Goal: Task Accomplishment & Management: Manage account settings

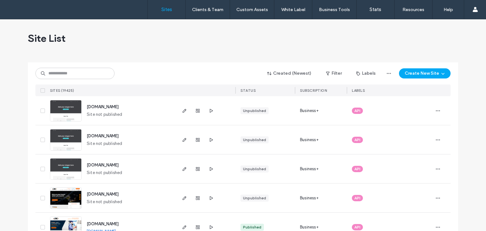
click at [71, 71] on input at bounding box center [74, 73] width 79 height 11
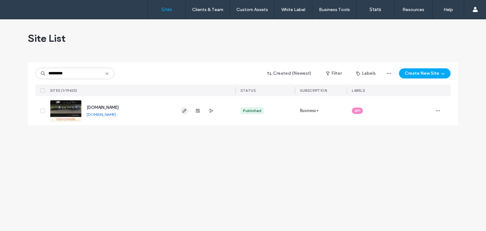
type input "*********"
click at [184, 112] on icon "button" at bounding box center [184, 110] width 5 height 5
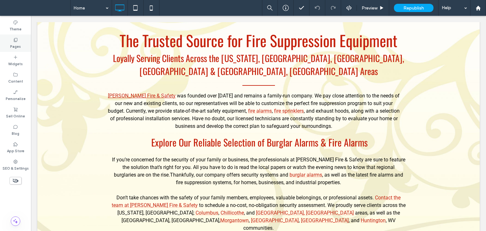
click at [13, 45] on label "Pages" at bounding box center [15, 45] width 11 height 7
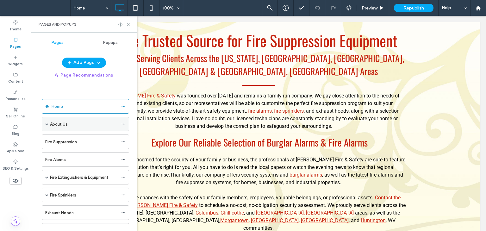
click at [47, 123] on span at bounding box center [46, 124] width 3 height 3
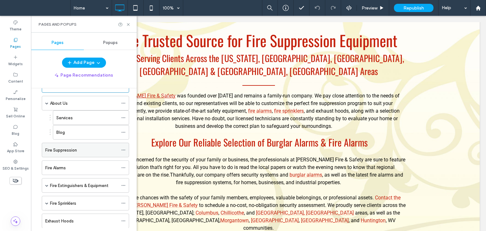
scroll to position [32, 0]
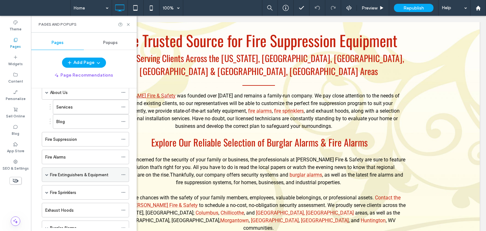
click at [46, 174] on span at bounding box center [46, 174] width 3 height 3
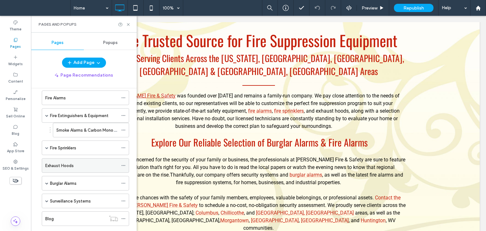
scroll to position [95, 0]
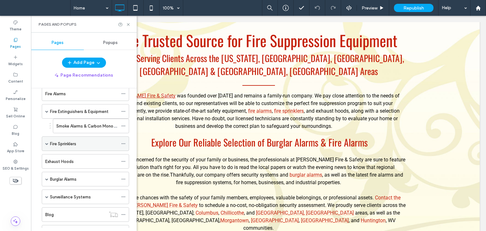
click at [45, 142] on span at bounding box center [46, 143] width 3 height 3
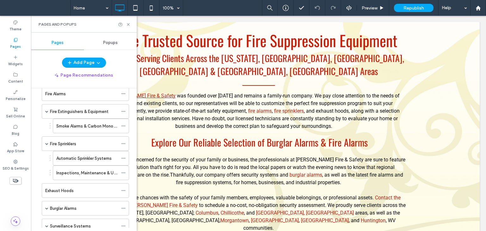
scroll to position [158, 0]
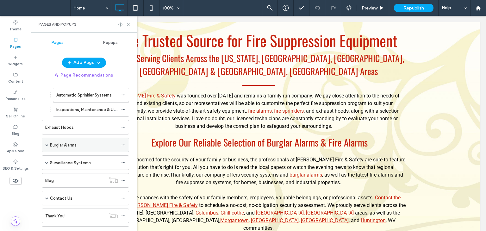
click at [46, 145] on span at bounding box center [46, 145] width 3 height 14
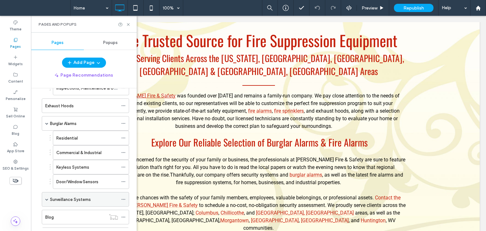
scroll to position [222, 0]
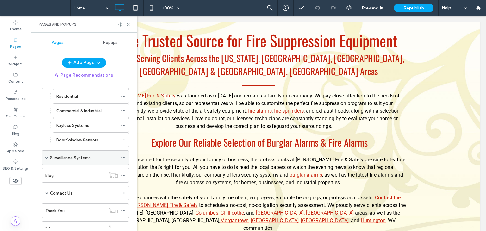
click at [46, 156] on span at bounding box center [46, 157] width 3 height 3
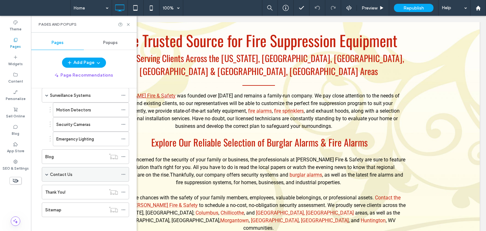
scroll to position [285, 0]
click at [47, 172] on span at bounding box center [46, 173] width 3 height 3
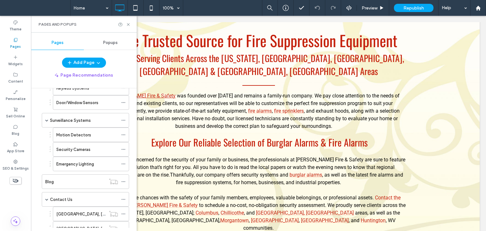
scroll to position [387, 0]
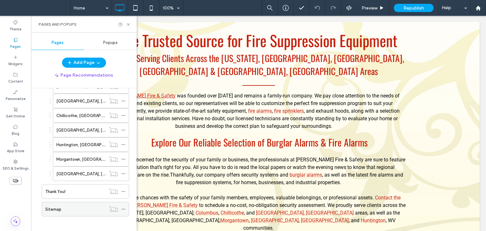
click at [64, 206] on div "Sitemap" at bounding box center [75, 209] width 60 height 7
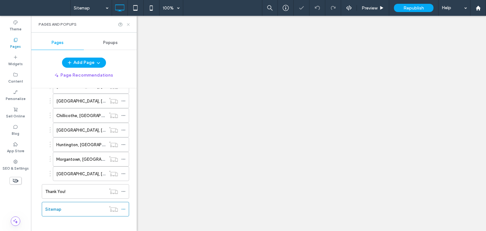
click at [128, 24] on icon at bounding box center [128, 24] width 5 height 5
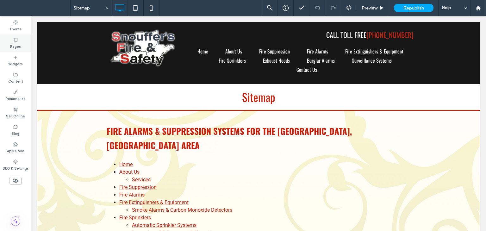
click at [15, 47] on label "Pages" at bounding box center [15, 45] width 11 height 7
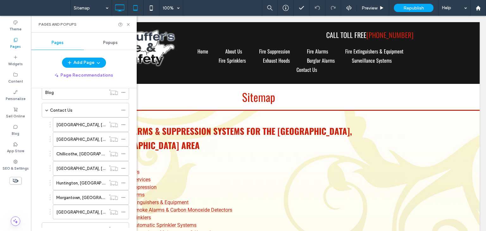
scroll to position [348, 0]
click at [88, 161] on div "Columbus, OH" at bounding box center [80, 168] width 49 height 14
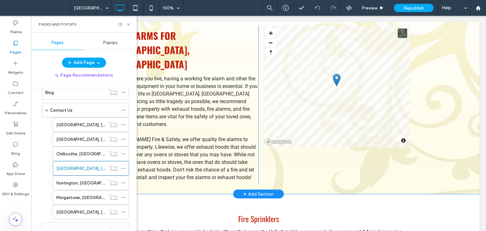
scroll to position [127, 0]
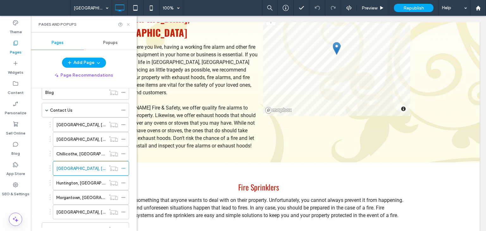
click at [129, 24] on icon at bounding box center [128, 24] width 5 height 5
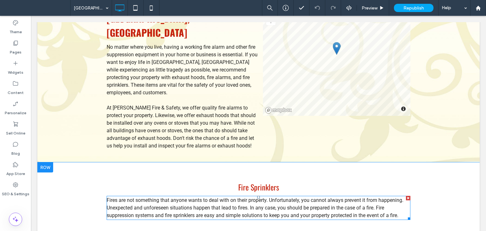
click at [403, 197] on p "Fires are not something that anyone wants to deal with on their property. Unfor…" at bounding box center [259, 208] width 304 height 23
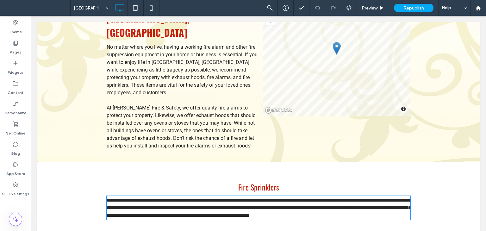
click at [403, 197] on p "**********" at bounding box center [259, 208] width 304 height 23
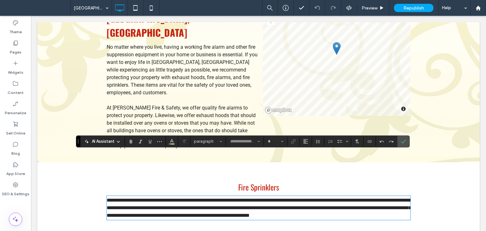
type input "******"
type input "**"
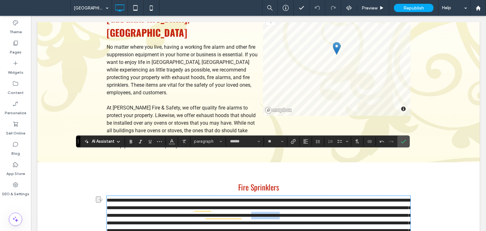
drag, startPoint x: 136, startPoint y: 179, endPoint x: 94, endPoint y: 179, distance: 41.5
click at [94, 179] on div "Fire Sprinklers Click To Paste Row + Add Section" at bounding box center [258, 219] width 443 height 114
click at [358, 215] on p "To enrich screen reader interactions, please activate Accessibility in Grammarl…" at bounding box center [259, 227] width 304 height 61
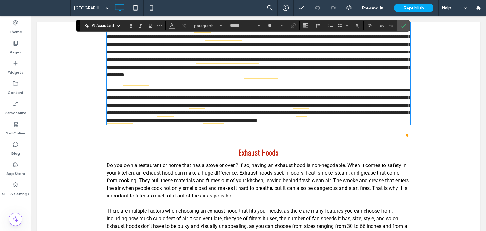
scroll to position [210, 0]
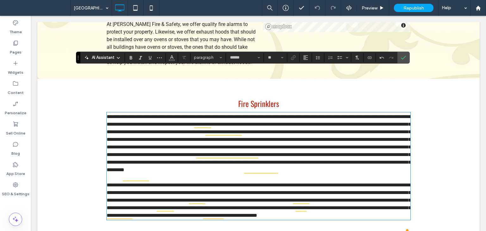
click at [321, 117] on span "To enrich screen reader interactions, please activate Accessibility in Grammarl…" at bounding box center [259, 143] width 305 height 58
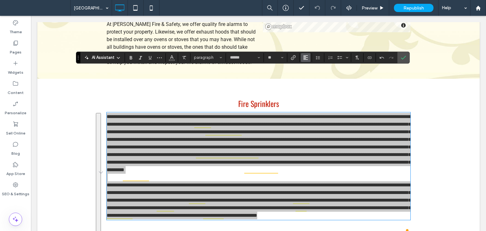
click at [304, 58] on use "Alignment" at bounding box center [306, 57] width 4 height 4
drag, startPoint x: 312, startPoint y: 78, endPoint x: 288, endPoint y: 63, distance: 28.7
click at [312, 78] on div "ui.textEditor.alignment.center" at bounding box center [312, 76] width 8 height 5
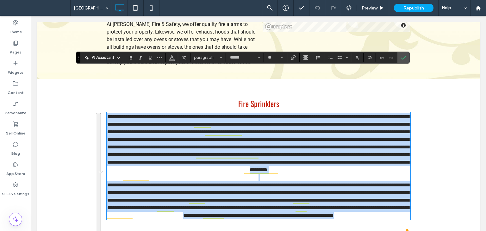
click at [329, 114] on span "To enrich screen reader interactions, please activate Accessibility in Grammarl…" at bounding box center [259, 143] width 305 height 58
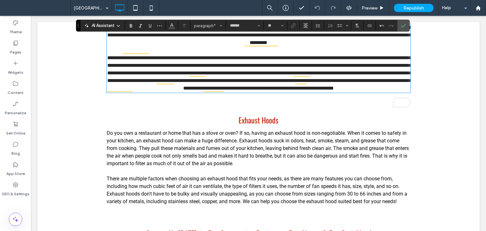
scroll to position [242, 0]
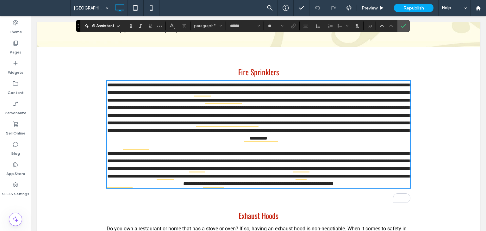
click at [288, 92] on span "To enrich screen reader interactions, please activate Accessibility in Grammarl…" at bounding box center [259, 112] width 305 height 58
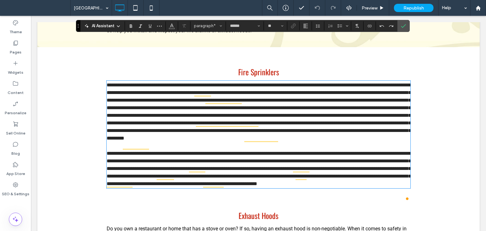
click at [312, 90] on p "To enrich screen reader interactions, please activate Accessibility in Grammarl…" at bounding box center [259, 111] width 304 height 61
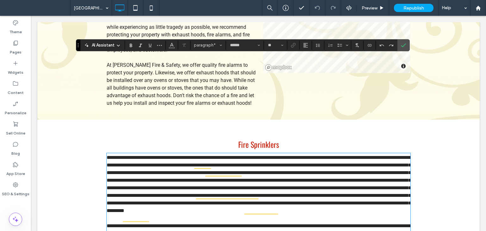
scroll to position [147, 0]
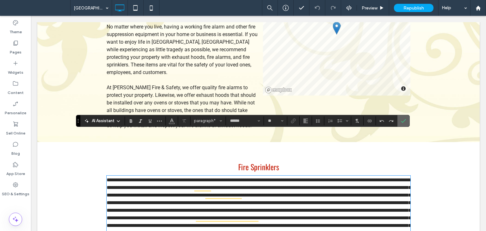
click at [399, 119] on label "Confirm" at bounding box center [403, 120] width 9 height 11
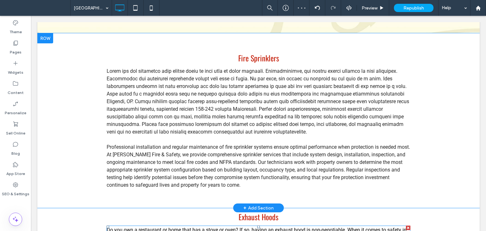
scroll to position [210, 0]
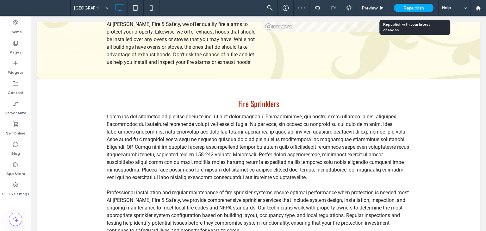
click at [411, 9] on span "Republish" at bounding box center [414, 7] width 21 height 5
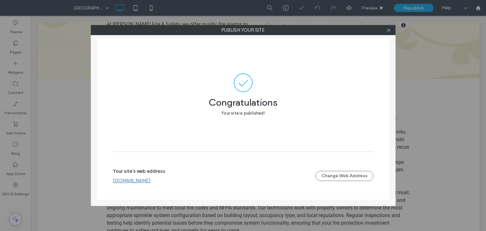
click at [389, 31] on icon at bounding box center [389, 30] width 5 height 5
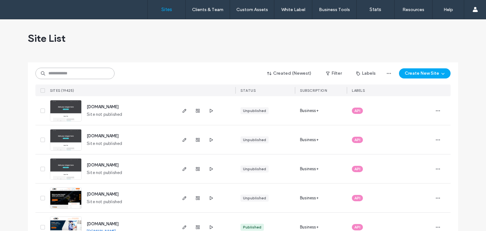
click at [78, 75] on input at bounding box center [74, 73] width 79 height 11
click at [77, 75] on input at bounding box center [74, 73] width 79 height 11
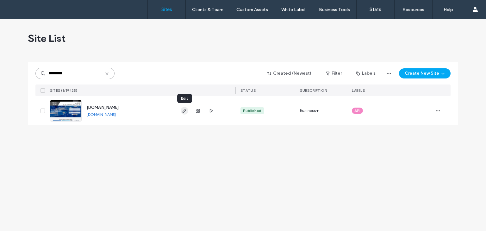
type input "*********"
click at [184, 110] on icon "button" at bounding box center [184, 110] width 5 height 5
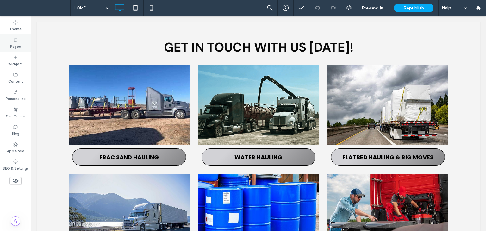
click at [8, 40] on div "Pages" at bounding box center [15, 43] width 31 height 17
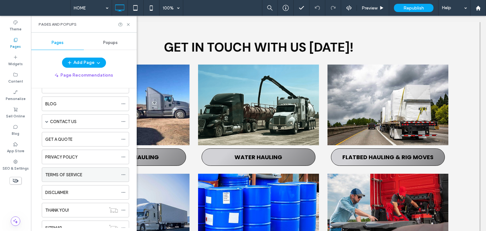
scroll to position [95, 0]
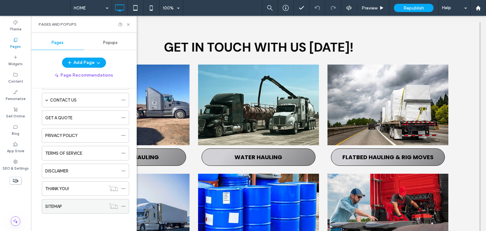
click at [55, 201] on div "SITEMAP" at bounding box center [75, 206] width 60 height 14
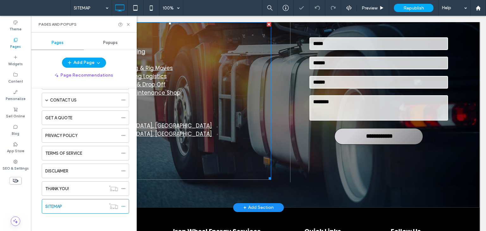
scroll to position [127, 0]
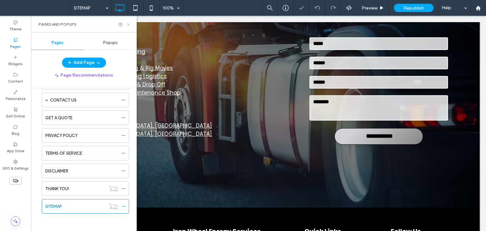
click at [127, 24] on icon at bounding box center [128, 24] width 5 height 5
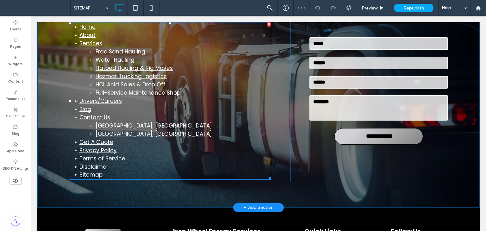
click at [111, 171] on li "Sitemap" at bounding box center [175, 175] width 192 height 8
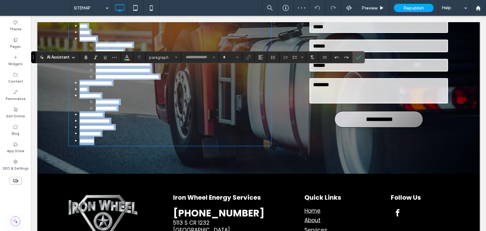
click at [109, 145] on li "*******" at bounding box center [175, 141] width 192 height 9
type input "*******"
type input "**"
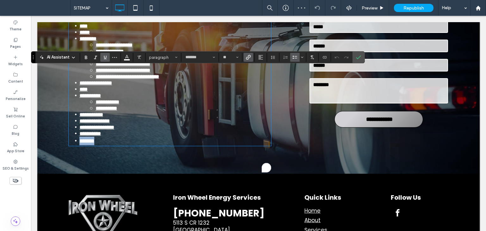
drag, startPoint x: 115, startPoint y: 167, endPoint x: 72, endPoint y: 168, distance: 42.4
click at [79, 145] on li "*******" at bounding box center [175, 141] width 192 height 9
click at [140, 137] on li "**********" at bounding box center [175, 133] width 192 height 6
click at [134, 137] on li "**********" at bounding box center [175, 133] width 192 height 6
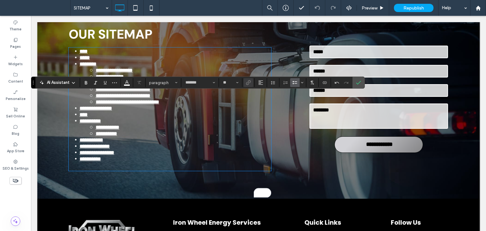
scroll to position [95, 0]
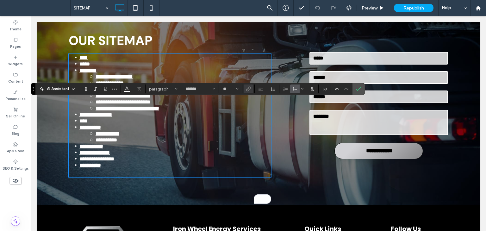
click at [192, 111] on li "**********" at bounding box center [175, 108] width 192 height 6
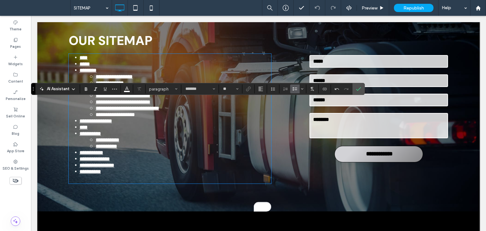
click at [155, 118] on li "**********" at bounding box center [175, 114] width 192 height 6
drag, startPoint x: 158, startPoint y: 129, endPoint x: 92, endPoint y: 127, distance: 65.6
click at [92, 118] on li "**********" at bounding box center [175, 114] width 192 height 6
click at [248, 87] on use "Link" at bounding box center [248, 88] width 5 height 5
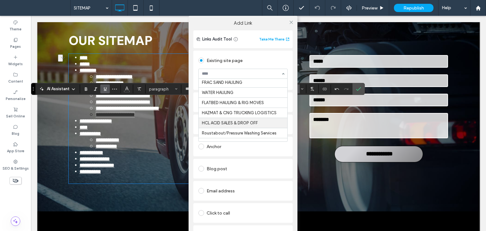
scroll to position [63, 0]
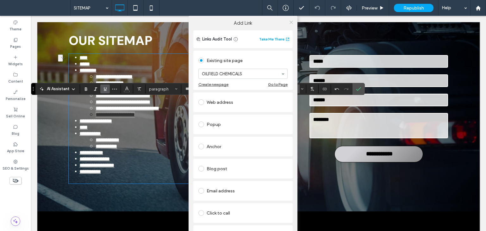
click at [290, 23] on icon at bounding box center [291, 22] width 5 height 5
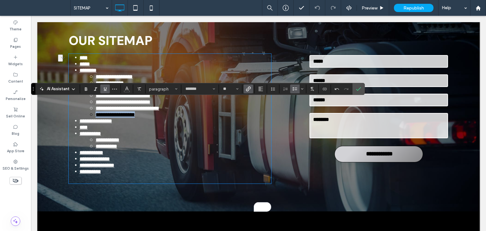
click at [151, 118] on li "**********" at bounding box center [175, 114] width 192 height 6
drag, startPoint x: 143, startPoint y: 127, endPoint x: 92, endPoint y: 127, distance: 50.7
click at [92, 118] on li "**********" at bounding box center [175, 114] width 192 height 6
click at [125, 86] on icon "Color" at bounding box center [126, 88] width 5 height 5
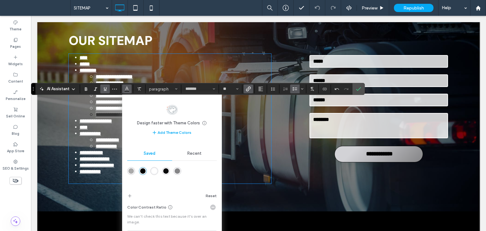
click at [154, 169] on div "rgba(255,255,255,1)" at bounding box center [154, 170] width 5 height 5
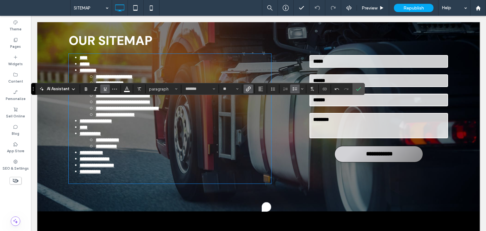
click at [173, 124] on li "**********" at bounding box center [175, 121] width 192 height 6
click at [171, 118] on li "**********" at bounding box center [175, 114] width 192 height 6
click at [357, 90] on use "Confirm" at bounding box center [358, 89] width 5 height 4
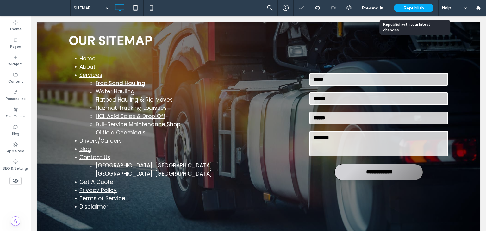
click at [410, 10] on span "Republish" at bounding box center [414, 7] width 21 height 5
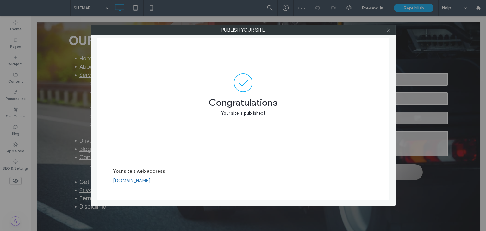
click at [390, 31] on use at bounding box center [388, 29] width 3 height 3
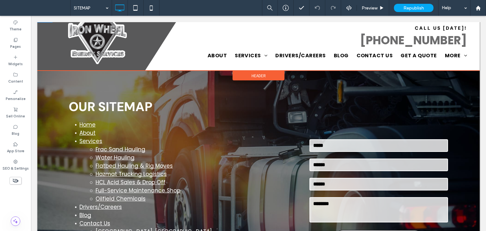
scroll to position [0, 0]
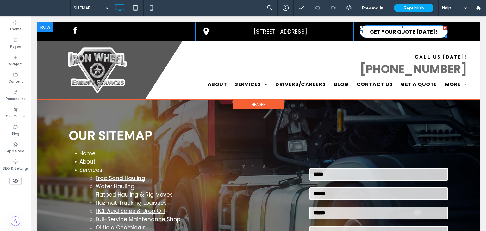
click at [393, 33] on span "GET YOUR QUOTE TODAY!" at bounding box center [404, 32] width 68 height 8
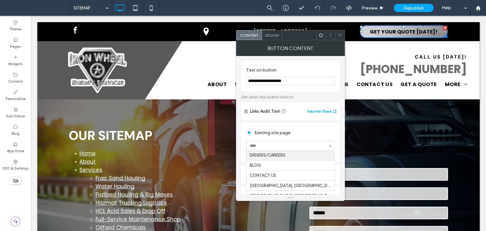
scroll to position [102, 0]
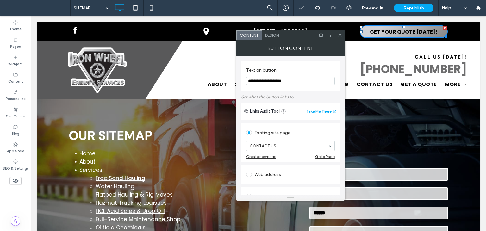
click at [339, 35] on icon at bounding box center [340, 35] width 5 height 5
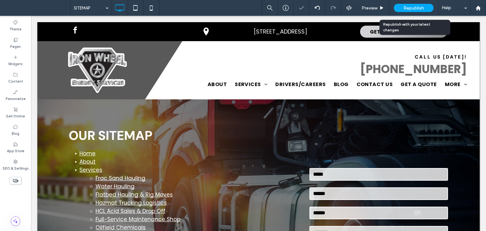
click at [410, 8] on span "Republish" at bounding box center [414, 7] width 21 height 5
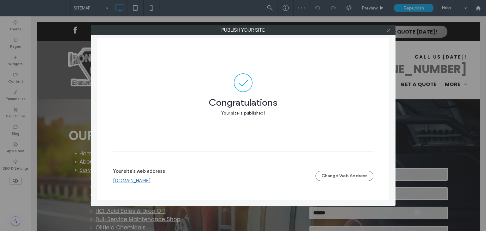
click at [389, 32] on icon at bounding box center [389, 30] width 5 height 5
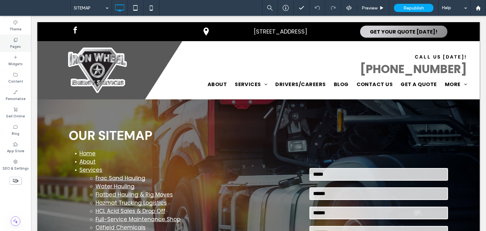
click at [19, 46] on label "Pages" at bounding box center [15, 45] width 11 height 7
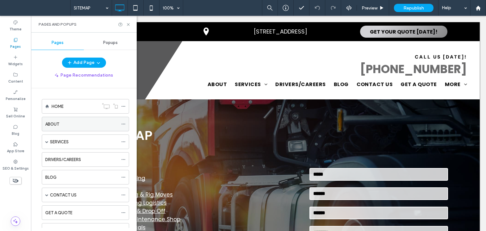
click at [63, 126] on div "ABOUT" at bounding box center [81, 124] width 73 height 7
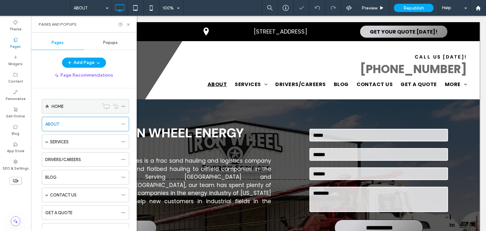
click at [60, 107] on label "HOME" at bounding box center [58, 106] width 12 height 11
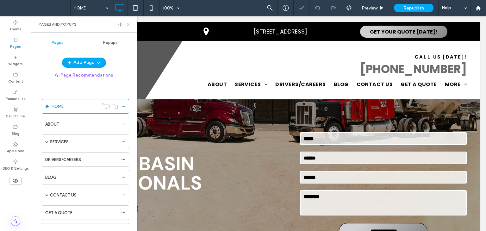
click at [128, 24] on use at bounding box center [128, 24] width 3 height 3
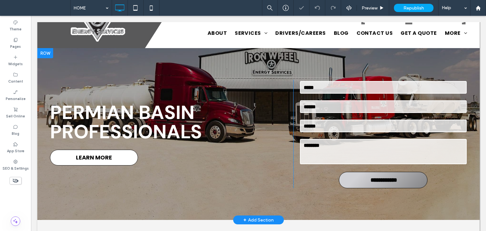
scroll to position [63, 0]
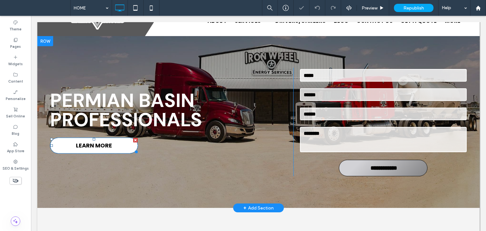
click at [90, 148] on span "LEARN MORE" at bounding box center [94, 145] width 36 height 9
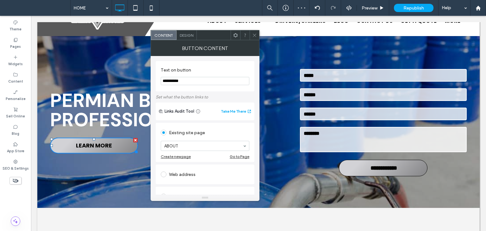
click at [252, 34] on div at bounding box center [254, 34] width 9 height 9
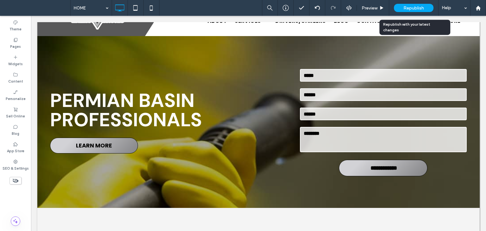
click at [416, 5] on span "Republish" at bounding box center [414, 7] width 21 height 5
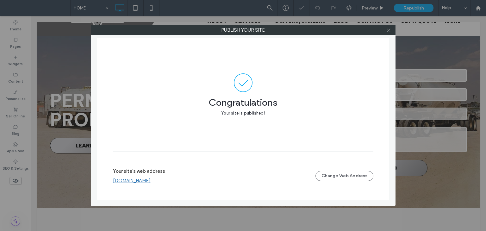
click at [388, 31] on use at bounding box center [388, 29] width 3 height 3
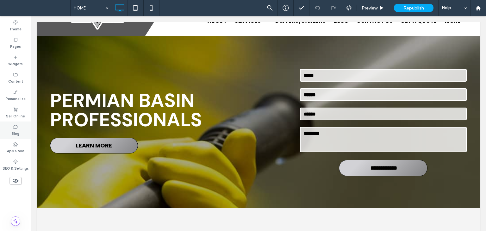
click at [16, 125] on icon at bounding box center [15, 126] width 5 height 5
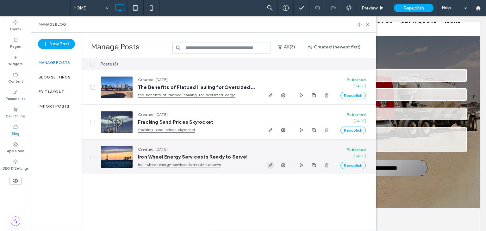
click at [271, 167] on icon "button" at bounding box center [270, 165] width 5 height 5
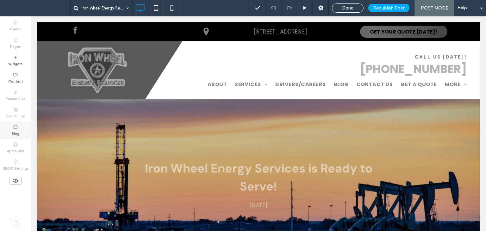
click at [22, 130] on div "Blog" at bounding box center [15, 130] width 31 height 17
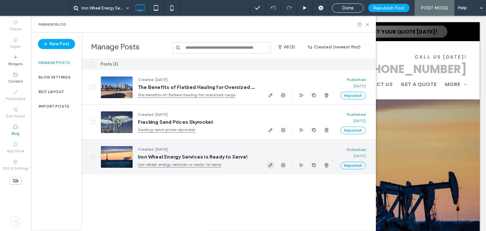
click at [269, 166] on use "button" at bounding box center [271, 165] width 4 height 4
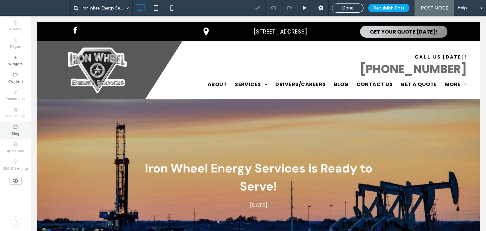
click at [17, 126] on use at bounding box center [15, 127] width 4 height 4
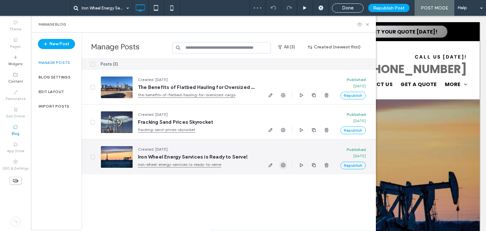
click at [286, 167] on span "button" at bounding box center [284, 165] width 8 height 8
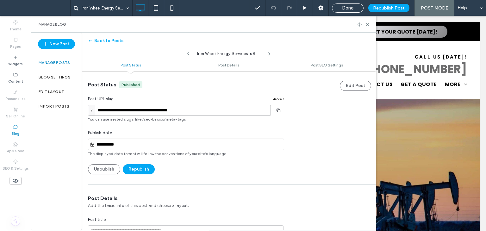
click at [199, 109] on input "**********" at bounding box center [179, 110] width 183 height 11
click at [139, 169] on button "Republish" at bounding box center [139, 169] width 32 height 10
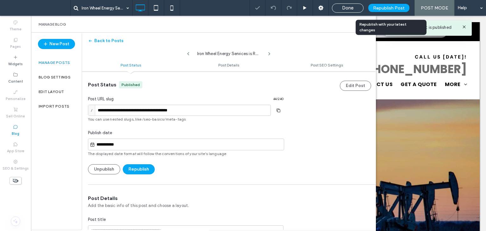
click at [388, 8] on span "Republish Post" at bounding box center [389, 7] width 32 height 5
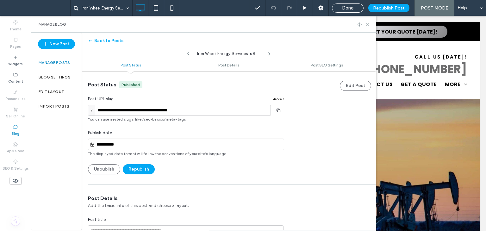
click at [367, 25] on icon at bounding box center [367, 24] width 5 height 5
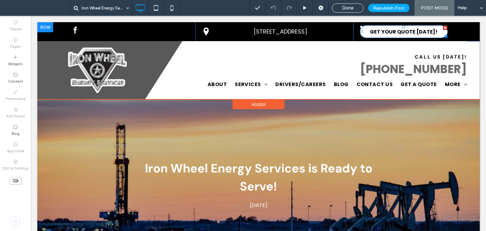
click at [374, 32] on span "GET YOUR QUOTE TODAY!" at bounding box center [404, 32] width 68 height 8
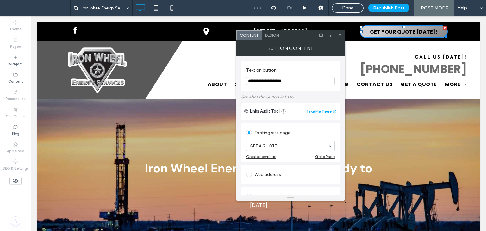
click at [344, 36] on div at bounding box center [339, 34] width 9 height 9
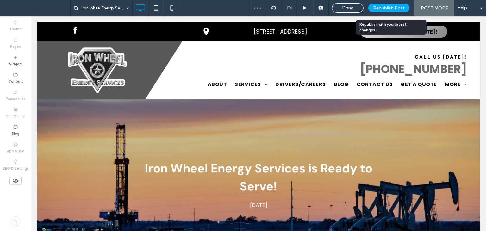
click at [393, 9] on span "Republish Post" at bounding box center [389, 7] width 32 height 5
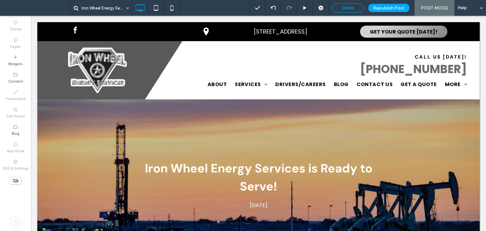
click at [356, 7] on div "Done" at bounding box center [347, 8] width 31 height 6
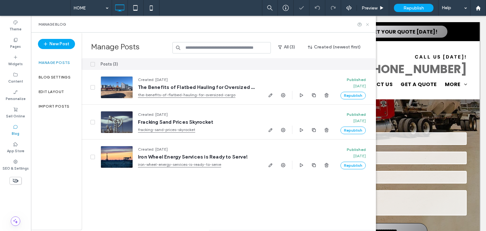
click at [368, 26] on icon at bounding box center [367, 24] width 5 height 5
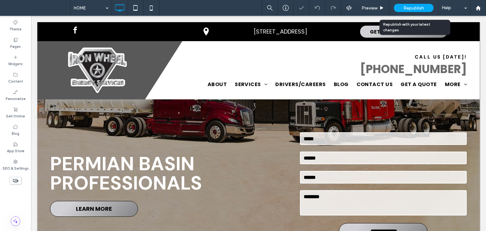
click at [417, 8] on span "Republish" at bounding box center [414, 7] width 21 height 5
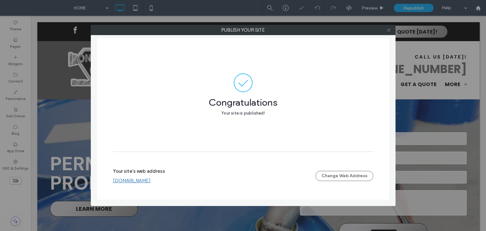
click at [390, 30] on icon at bounding box center [389, 30] width 5 height 5
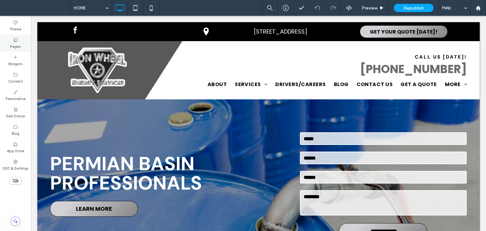
click at [10, 40] on div "Pages" at bounding box center [15, 43] width 31 height 17
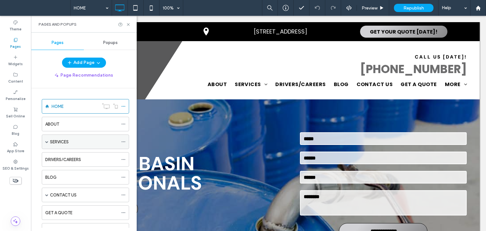
click at [49, 141] on div "SERVICES" at bounding box center [85, 142] width 87 height 15
click at [48, 140] on span at bounding box center [46, 141] width 3 height 3
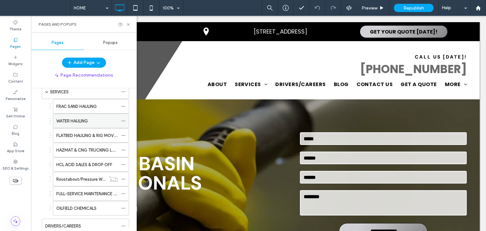
scroll to position [63, 0]
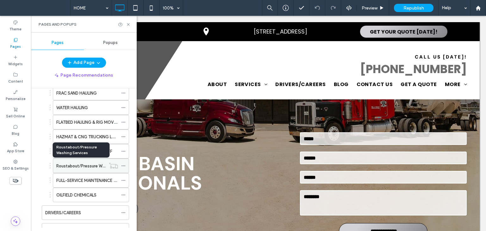
click at [93, 166] on label "Roustabout/Pressure Washing Services" at bounding box center [94, 166] width 76 height 11
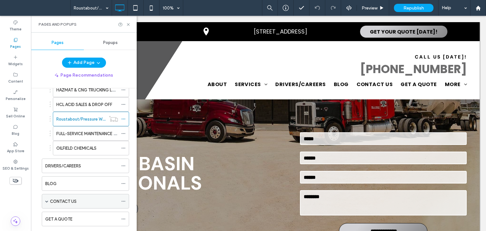
scroll to position [158, 0]
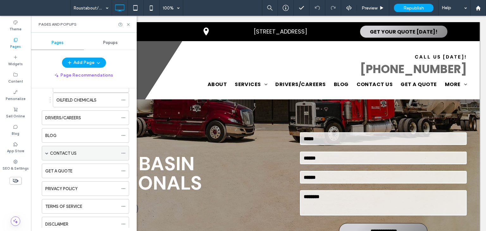
click at [47, 152] on span at bounding box center [46, 153] width 3 height 3
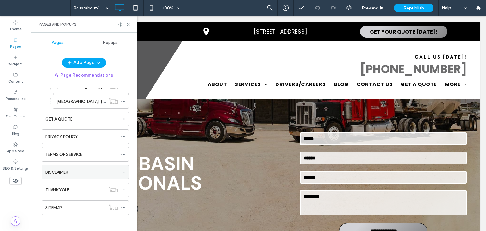
scroll to position [176, 0]
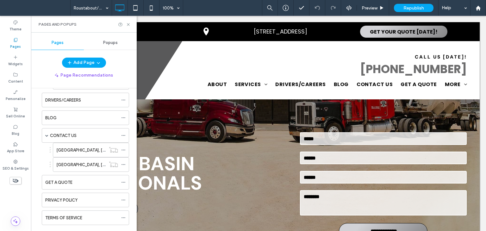
drag, startPoint x: 83, startPoint y: 148, endPoint x: 91, endPoint y: 142, distance: 9.4
click at [83, 148] on div "MIDLAND, TX" at bounding box center [80, 150] width 49 height 7
click at [86, 164] on div "ODESSA, TX" at bounding box center [80, 164] width 49 height 7
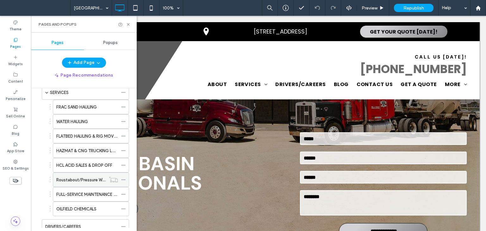
click at [79, 177] on label "Roustabout/Pressure Washing Services" at bounding box center [94, 179] width 76 height 11
click at [124, 180] on icon at bounding box center [123, 180] width 4 height 4
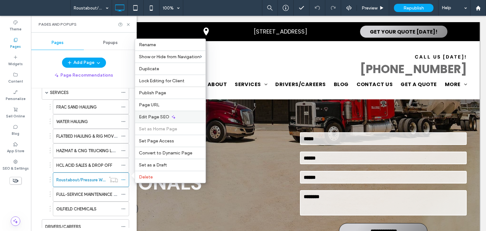
click at [160, 117] on span "Edit Page SEO" at bounding box center [154, 116] width 30 height 5
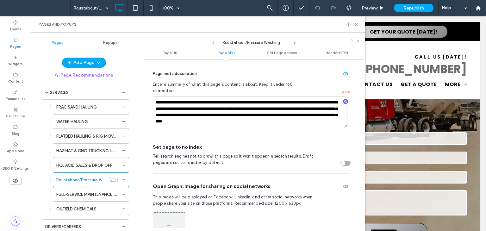
scroll to position [213, 0]
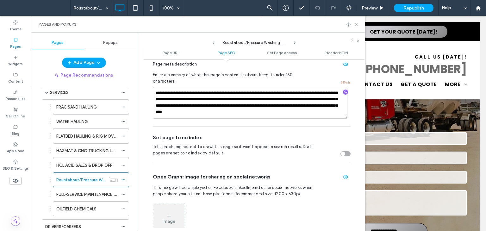
click at [357, 24] on icon at bounding box center [356, 24] width 5 height 5
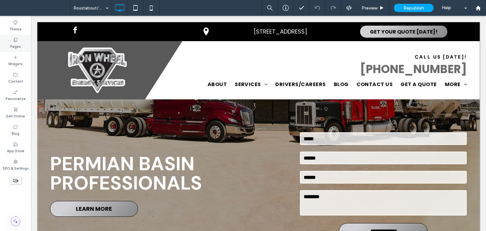
click at [16, 45] on label "Pages" at bounding box center [15, 45] width 11 height 7
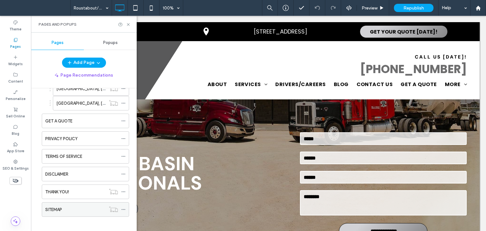
scroll to position [239, 0]
click at [56, 202] on label "SITEMAP" at bounding box center [53, 207] width 17 height 11
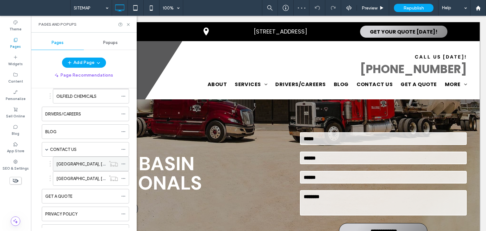
scroll to position [113, 0]
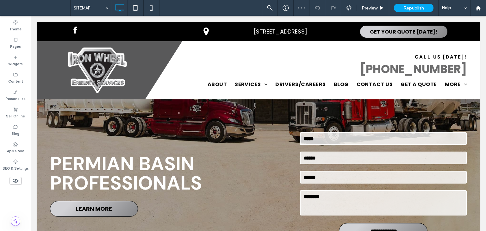
type input "*******"
type input "**"
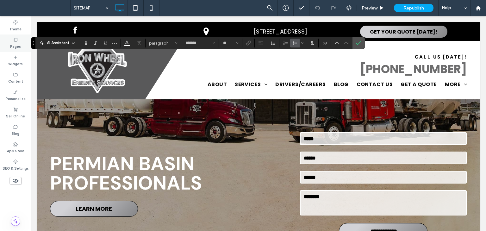
click at [15, 42] on label "Pages" at bounding box center [15, 45] width 11 height 7
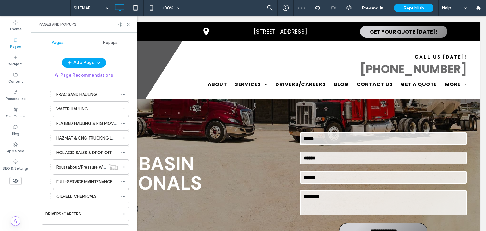
scroll to position [63, 0]
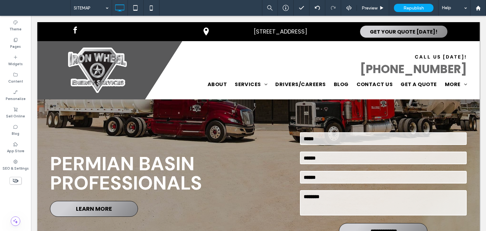
type input "*******"
type input "**"
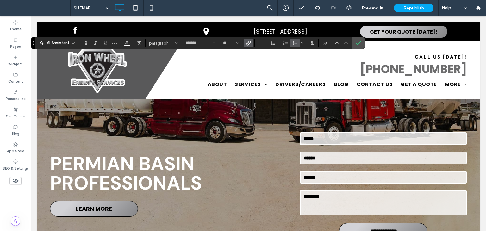
click at [251, 43] on label "Link" at bounding box center [248, 43] width 9 height 9
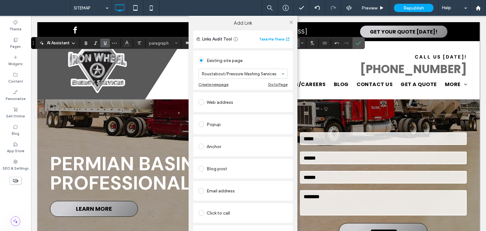
drag, startPoint x: 289, startPoint y: 22, endPoint x: 179, endPoint y: 81, distance: 124.5
click at [289, 22] on icon at bounding box center [291, 22] width 5 height 5
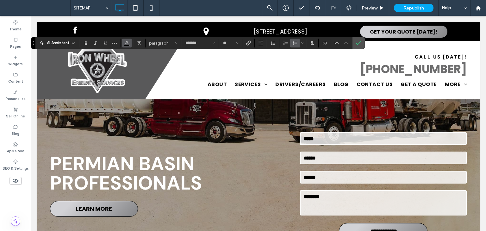
click at [125, 46] on span "Color" at bounding box center [126, 42] width 5 height 8
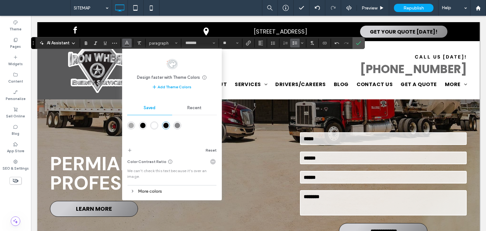
click at [155, 127] on div "rgba(255,255,255,1)" at bounding box center [154, 125] width 5 height 5
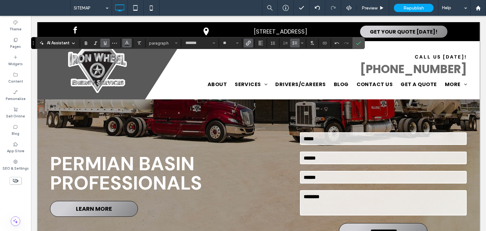
click at [128, 41] on icon "Color" at bounding box center [126, 42] width 5 height 5
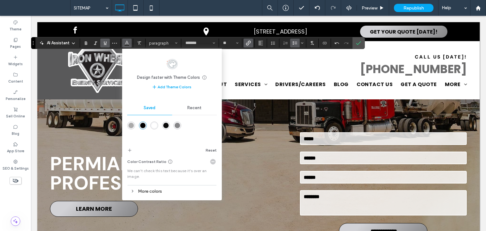
click at [153, 127] on div "rgba(255,255,255,1)" at bounding box center [154, 125] width 5 height 5
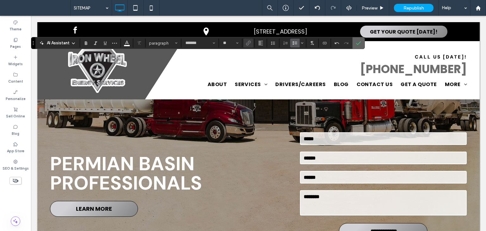
click at [354, 43] on label "Confirm" at bounding box center [358, 42] width 9 height 11
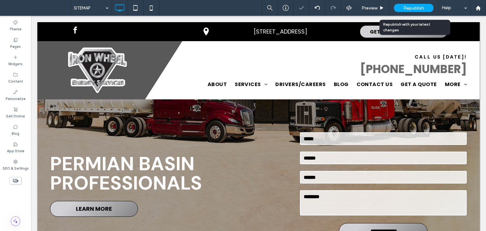
click at [413, 6] on span "Republish" at bounding box center [414, 7] width 21 height 5
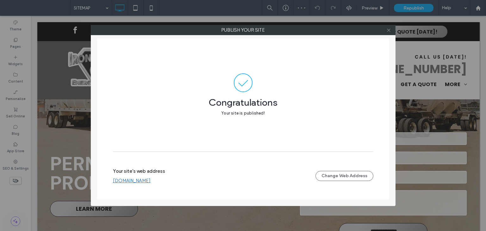
click at [389, 30] on use at bounding box center [388, 29] width 3 height 3
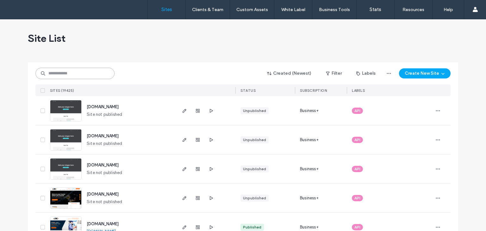
click at [59, 72] on input at bounding box center [74, 73] width 79 height 11
drag, startPoint x: 59, startPoint y: 72, endPoint x: 215, endPoint y: 66, distance: 156.8
click at [65, 71] on input at bounding box center [74, 73] width 79 height 11
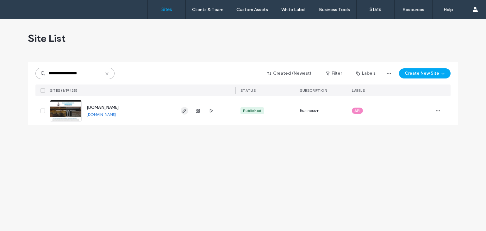
type input "**********"
click at [184, 113] on icon "button" at bounding box center [184, 110] width 5 height 5
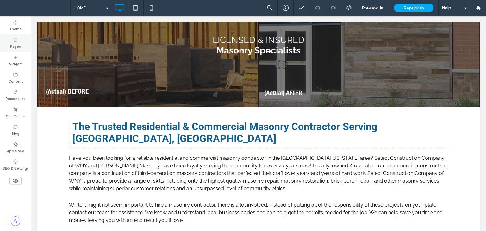
click at [12, 42] on label "Pages" at bounding box center [15, 45] width 11 height 7
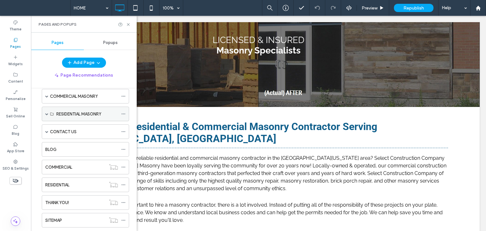
scroll to position [14, 0]
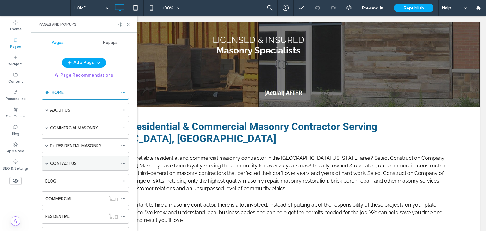
click at [47, 162] on span at bounding box center [46, 163] width 3 height 3
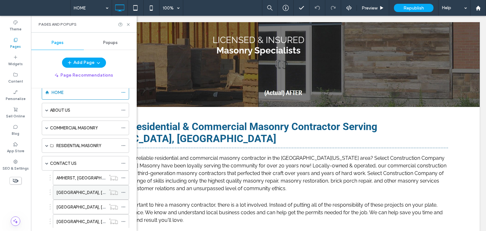
click at [74, 193] on label "[GEOGRAPHIC_DATA], [GEOGRAPHIC_DATA]" at bounding box center [99, 192] width 87 height 11
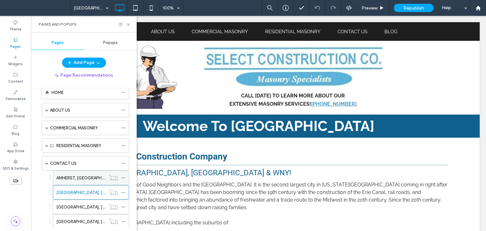
click at [72, 175] on label "AMHERST, [GEOGRAPHIC_DATA]" at bounding box center [87, 178] width 63 height 11
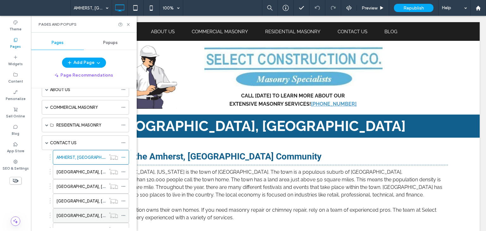
scroll to position [46, 0]
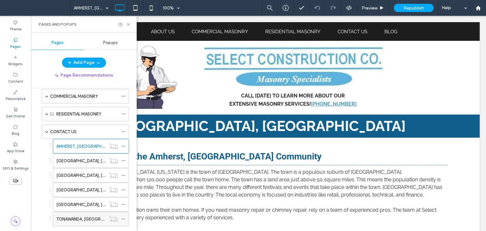
click at [77, 218] on label "TONAWANDA, [GEOGRAPHIC_DATA]" at bounding box center [91, 219] width 70 height 11
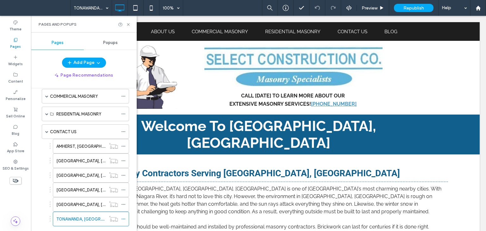
scroll to position [0, 0]
